Goal: Check status: Check status

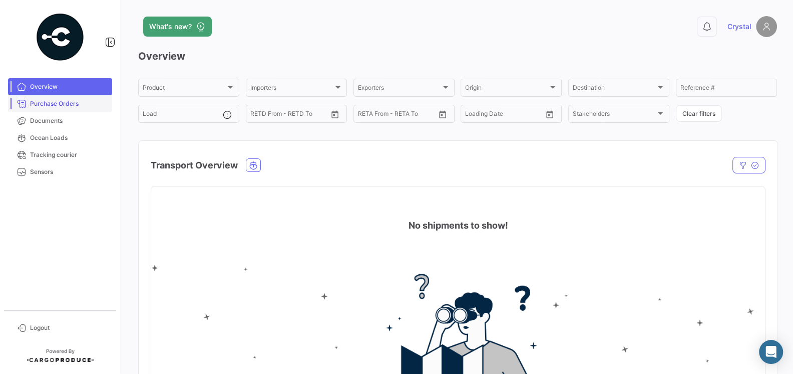
click at [64, 105] on span "Purchase Orders" at bounding box center [69, 103] width 78 height 9
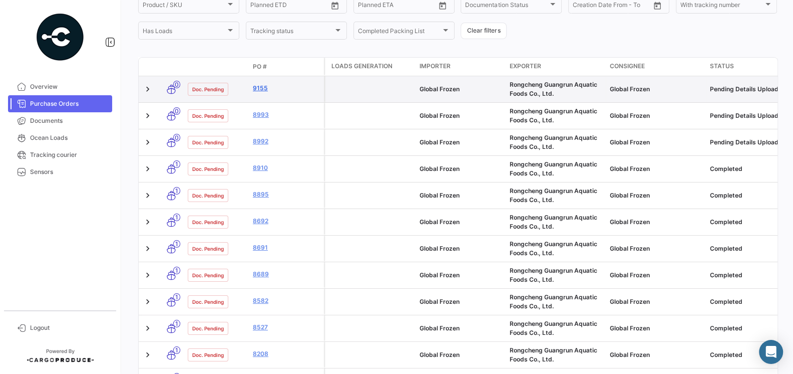
scroll to position [149, 0]
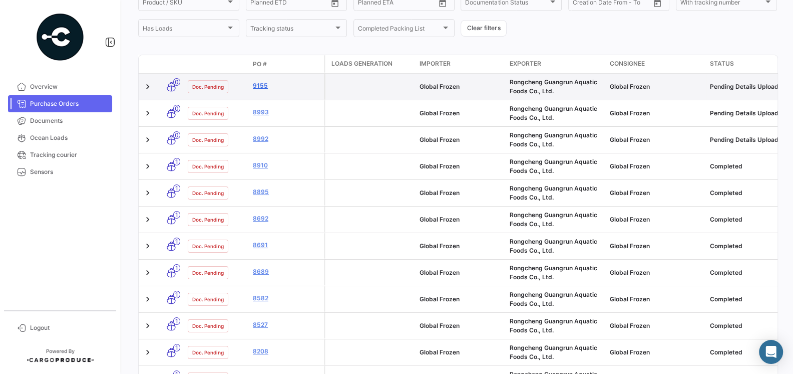
click at [255, 86] on link "9155" at bounding box center [286, 85] width 67 height 9
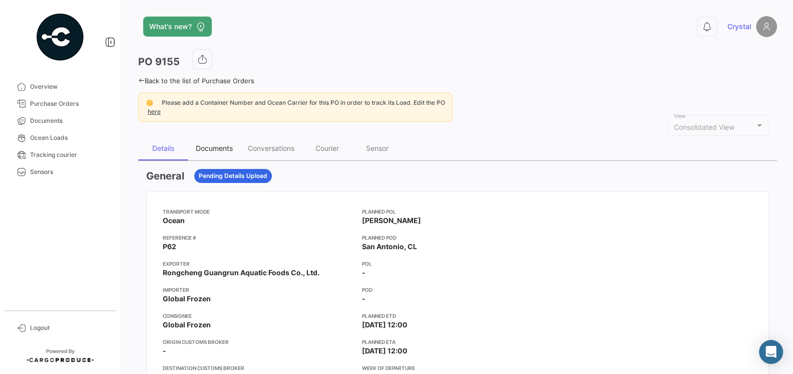
click at [219, 144] on div "Documents" at bounding box center [214, 148] width 37 height 9
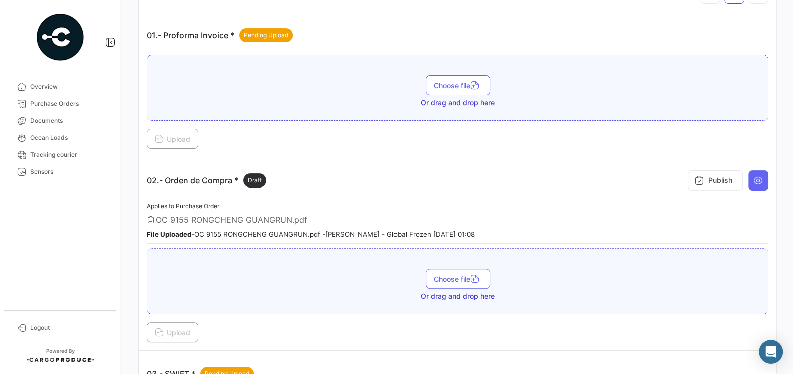
scroll to position [283, 0]
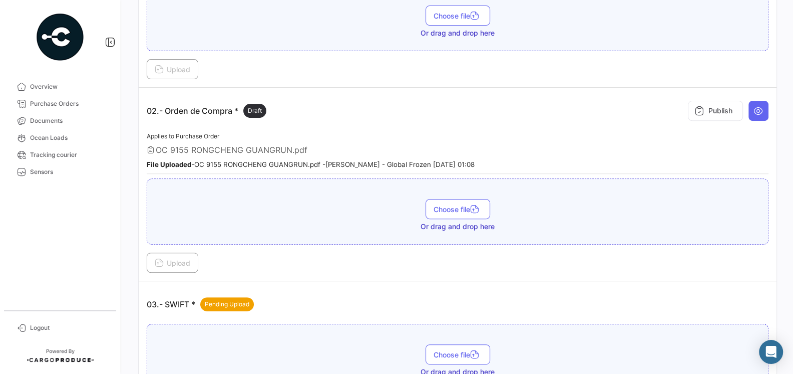
click at [336, 160] on small "File Uploaded - OC 9155 RONGCHENG GUANGRUN.pdf - [PERSON_NAME] - Global Frozen …" at bounding box center [311, 164] width 328 height 8
click at [229, 130] on div "Applies to Purchase Order OC 9155 RONGCHENG GUANGRUN.pdf File Uploaded - OC 915…" at bounding box center [458, 152] width 622 height 44
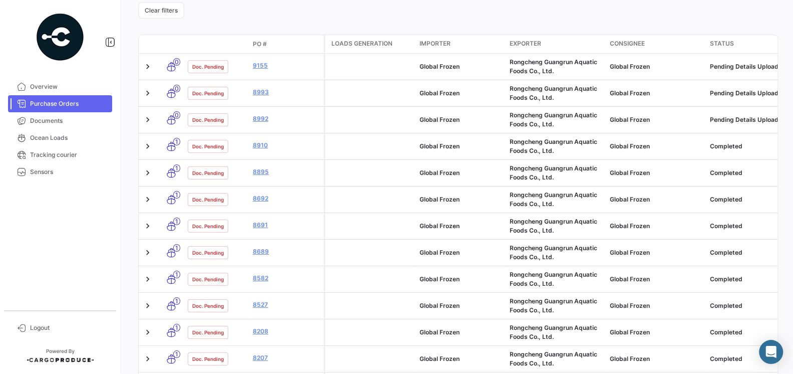
scroll to position [249, 0]
